Goal: Task Accomplishment & Management: Manage account settings

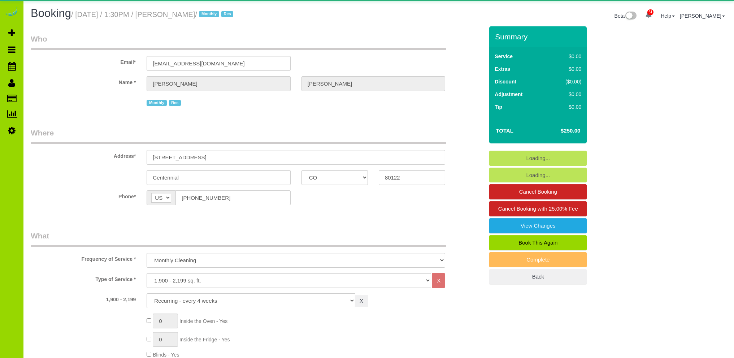
select select "CO"
select select "spot1"
select select "number:5"
select select "number:15"
select select "7"
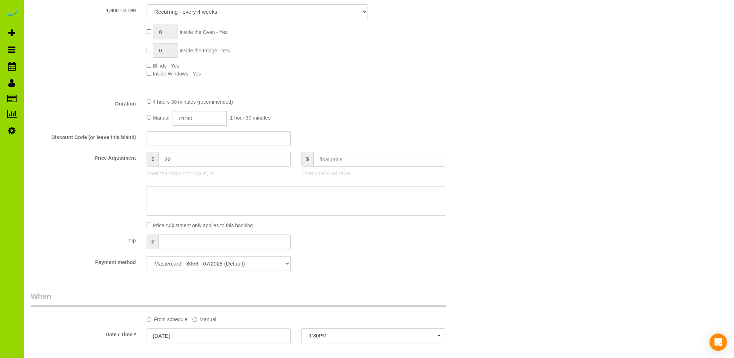
scroll to position [144, 0]
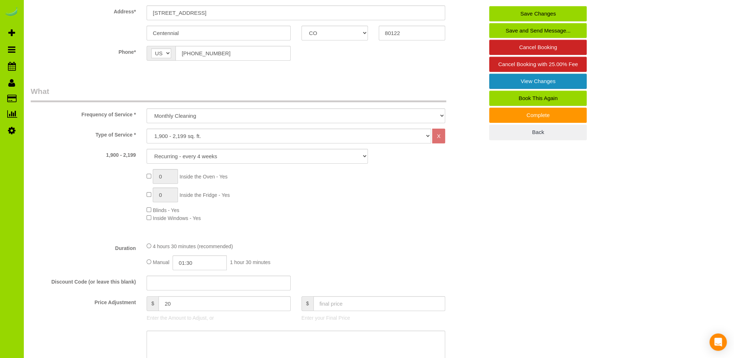
click at [526, 78] on link "View Changes" at bounding box center [537, 81] width 97 height 15
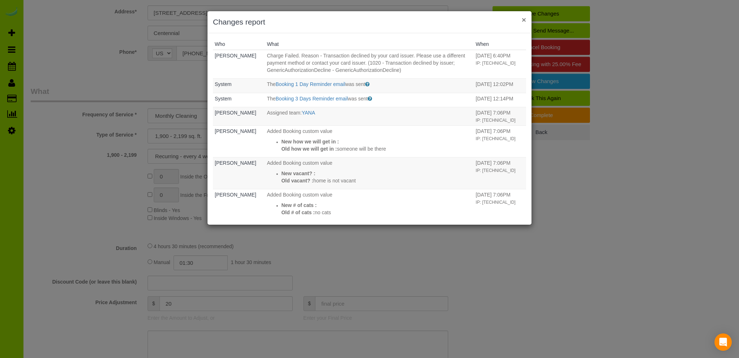
click at [525, 23] on button "×" at bounding box center [524, 20] width 4 height 8
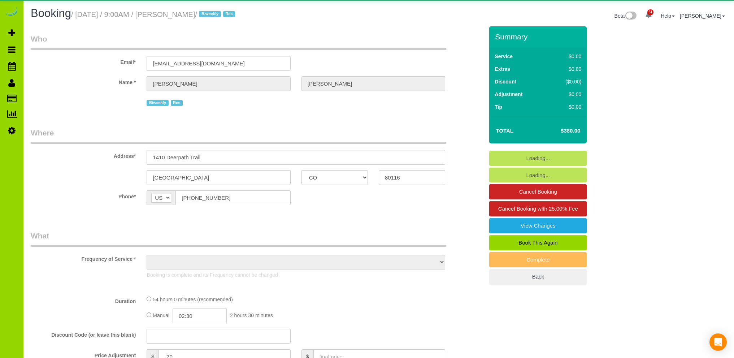
select select "CO"
select select "number:6"
select select "number:20"
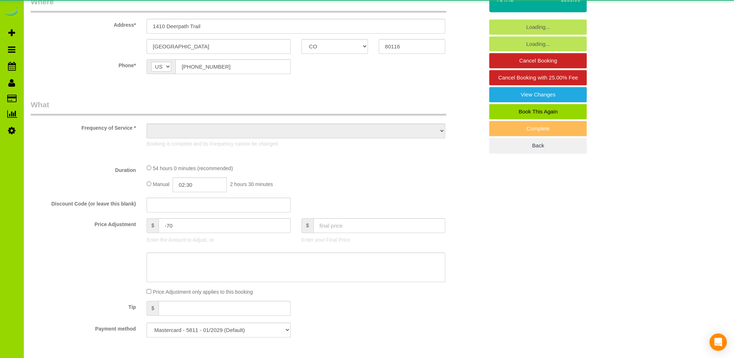
select select "object:1242"
select select "6"
select select "spot1"
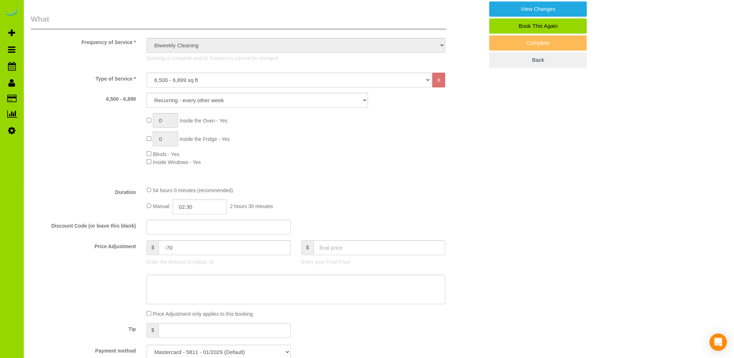
scroll to position [433, 0]
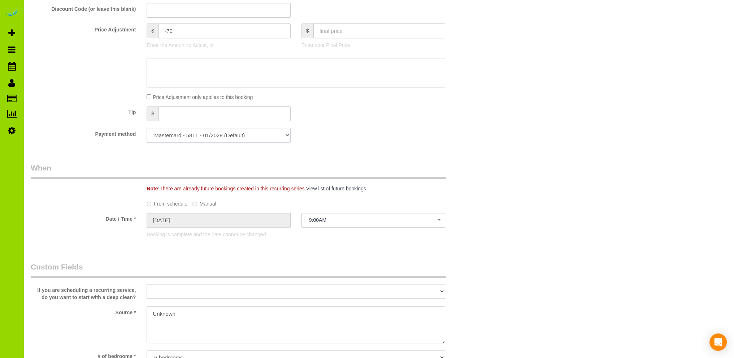
click at [284, 135] on select "Mastercard - 5811 - 01/2029 (Default) Add Credit Card ─────────────── Cash Chec…" at bounding box center [219, 135] width 144 height 15
click at [284, 134] on select "Mastercard - 5811 - 01/2029 (Default) Add Credit Card ─────────────── Cash Chec…" at bounding box center [219, 135] width 144 height 15
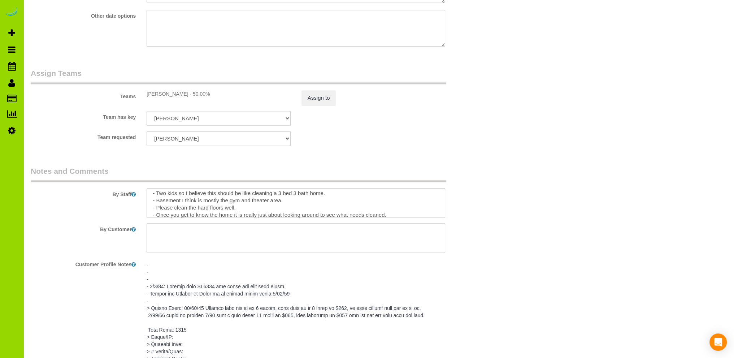
scroll to position [72, 0]
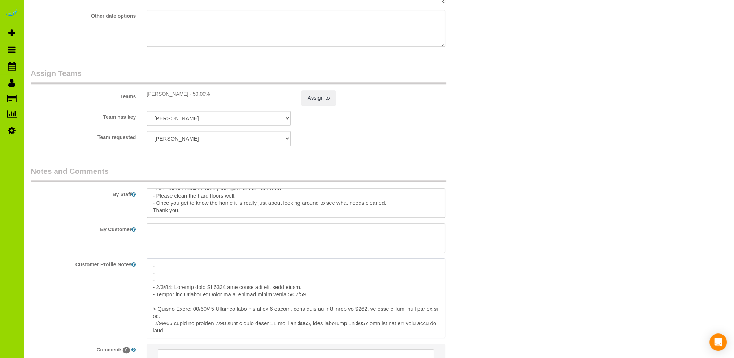
drag, startPoint x: 166, startPoint y: 282, endPoint x: 142, endPoint y: 271, distance: 27.0
click at [142, 271] on div at bounding box center [295, 298] width 309 height 80
click at [146, 270] on div at bounding box center [295, 298] width 309 height 80
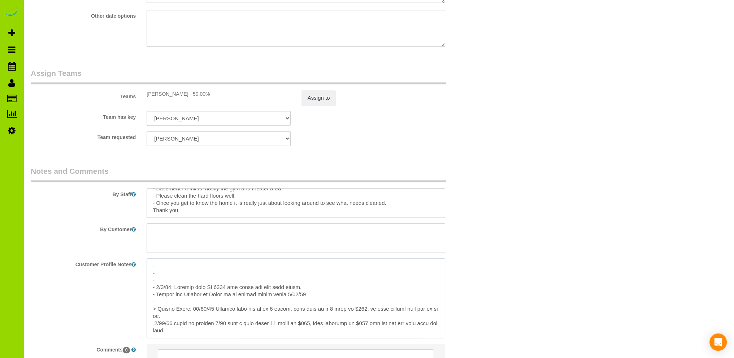
click at [152, 269] on textarea at bounding box center [296, 298] width 299 height 80
paste textarea "- - -"
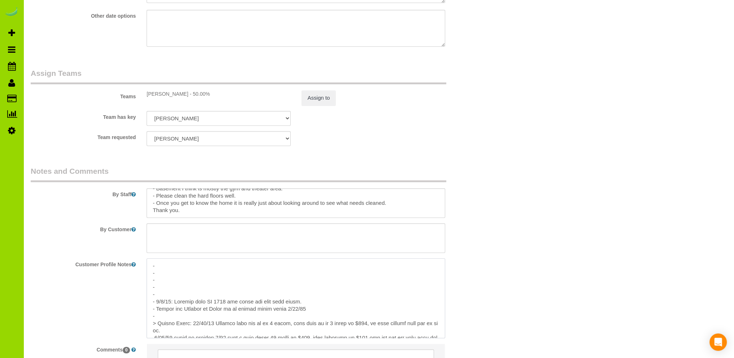
click at [173, 294] on textarea at bounding box center [296, 298] width 299 height 80
type textarea "- - - - - [DATE]: Card 5811 declined. - [DATE]: Deleted card MC 4515 and added …"
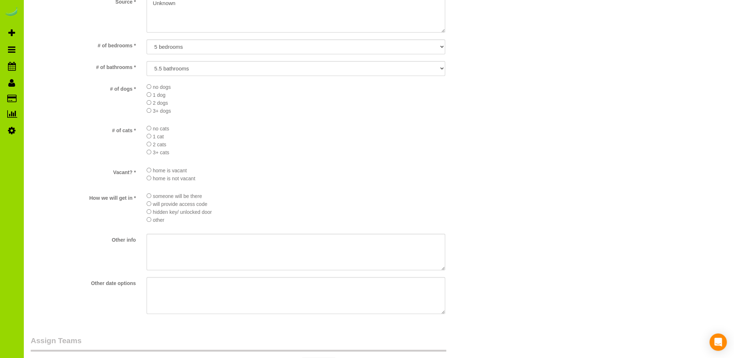
scroll to position [650, 0]
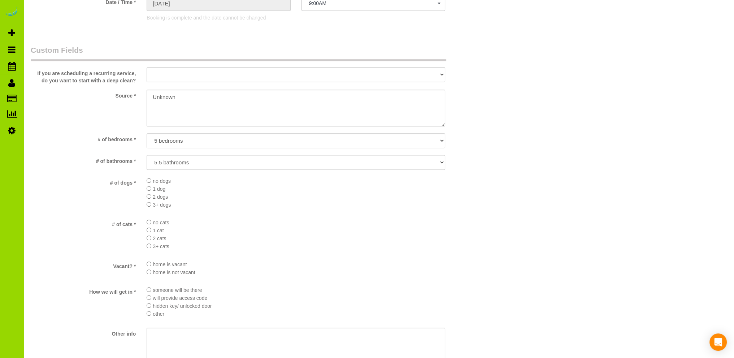
click at [498, 200] on div "Who Email* [EMAIL_ADDRESS][DOMAIN_NAME] Name * [PERSON_NAME] Biweekly Res Where…" at bounding box center [379, 71] width 696 height 1389
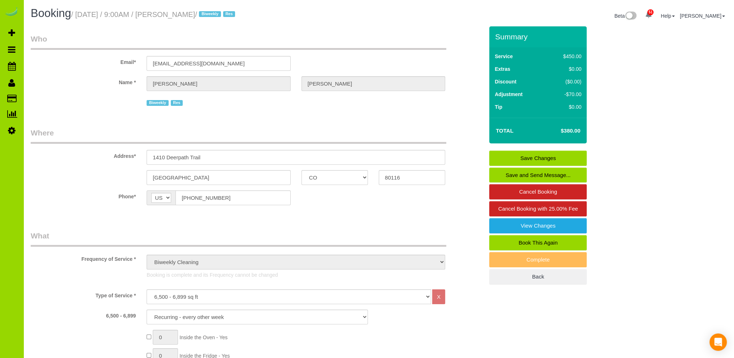
scroll to position [72, 0]
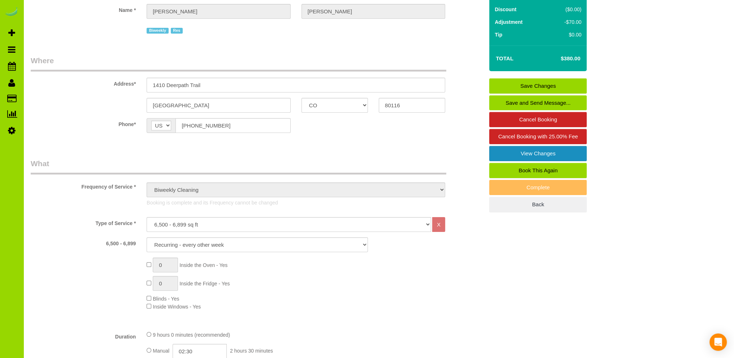
click at [528, 154] on link "View Changes" at bounding box center [537, 153] width 97 height 15
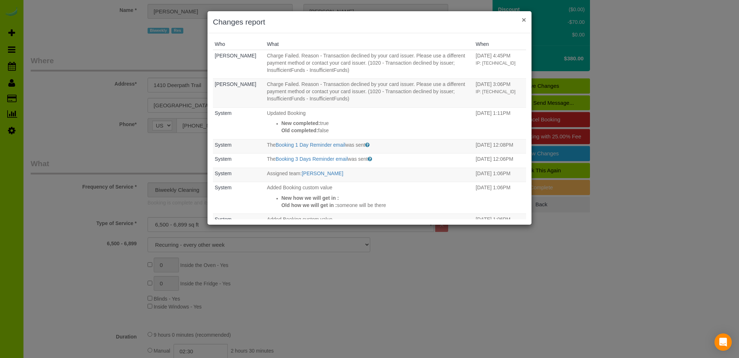
click at [526, 20] on button "×" at bounding box center [524, 20] width 4 height 8
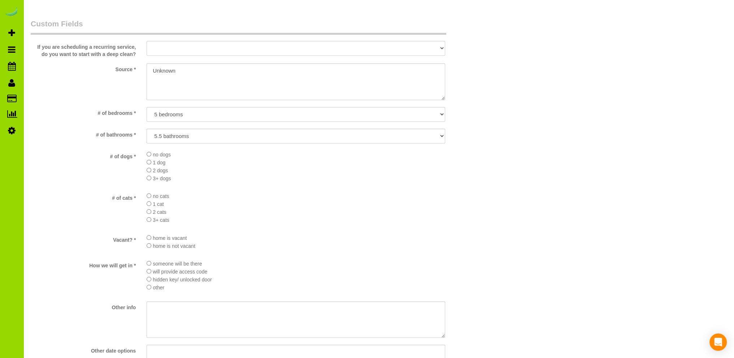
scroll to position [361, 0]
